Goal: Task Accomplishment & Management: Manage account settings

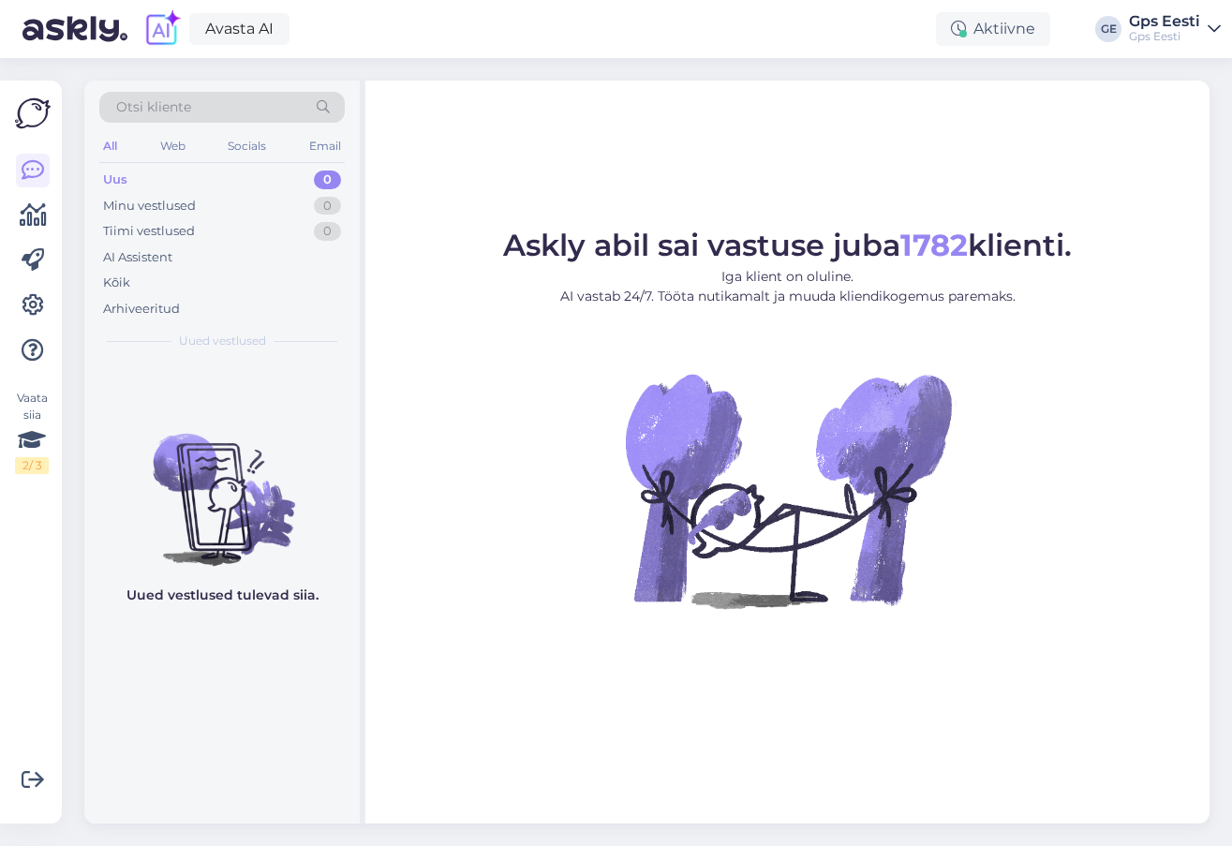
click at [563, 548] on figure "Askly abil sai vastuse juba 1782 klienti. Iga klient on oluline. AI vastab 24/7…" at bounding box center [787, 445] width 811 height 428
click at [364, 474] on div "Otsi kliente All Web Socials Email Uus 0 Minu vestlused 0 Tiimi vestlused 0 AI …" at bounding box center [224, 452] width 281 height 743
click at [454, 181] on div "Askly abil sai vastuse juba 1782 klienti. Iga klient on oluline. AI vastab 24/7…" at bounding box center [788, 452] width 844 height 743
click at [542, 386] on figure "Askly abil sai vastuse juba 1782 klienti. Iga klient on oluline. AI vastab 24/7…" at bounding box center [787, 445] width 811 height 428
click at [506, 35] on div "Avasta AI Väljaspool tööaega GE Gps Eesti Gps Eesti" at bounding box center [616, 29] width 1232 height 58
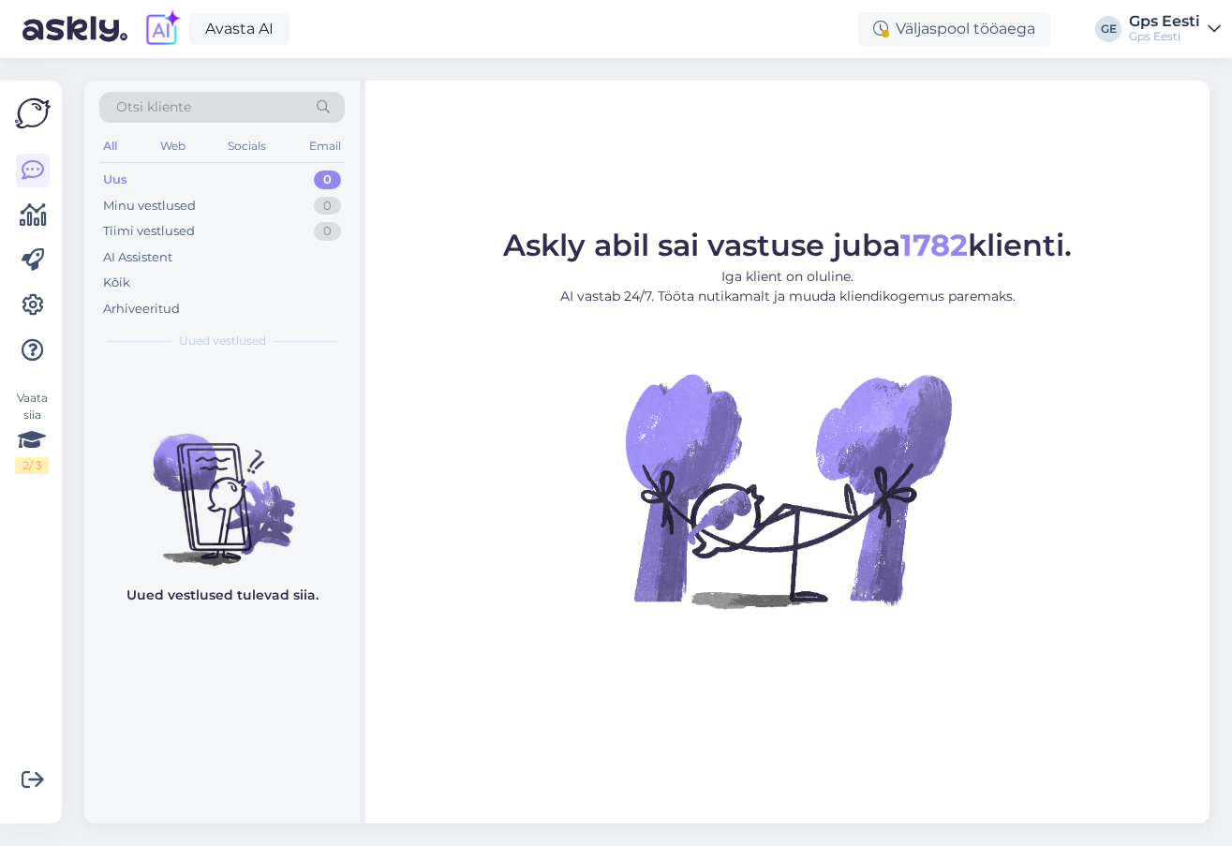
click at [488, 338] on figure "Askly abil sai vastuse juba 1782 klienti. Iga klient on oluline. AI vastab 24/7…" at bounding box center [787, 445] width 811 height 428
click at [214, 206] on div "Minu vestlused 0" at bounding box center [222, 206] width 246 height 26
drag, startPoint x: 203, startPoint y: 180, endPoint x: 215, endPoint y: 187, distance: 13.0
click at [205, 181] on div "Uus 0" at bounding box center [222, 180] width 246 height 26
